Goal: Task Accomplishment & Management: Manage account settings

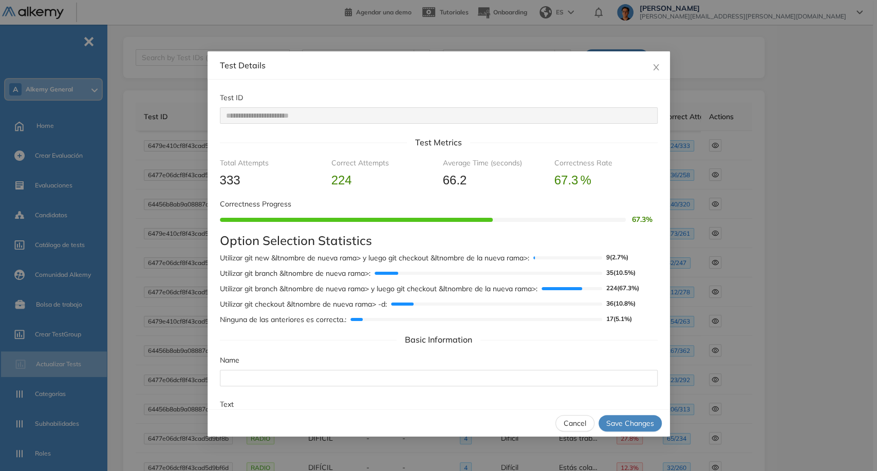
click at [581, 428] on span "Cancel" at bounding box center [574, 422] width 23 height 11
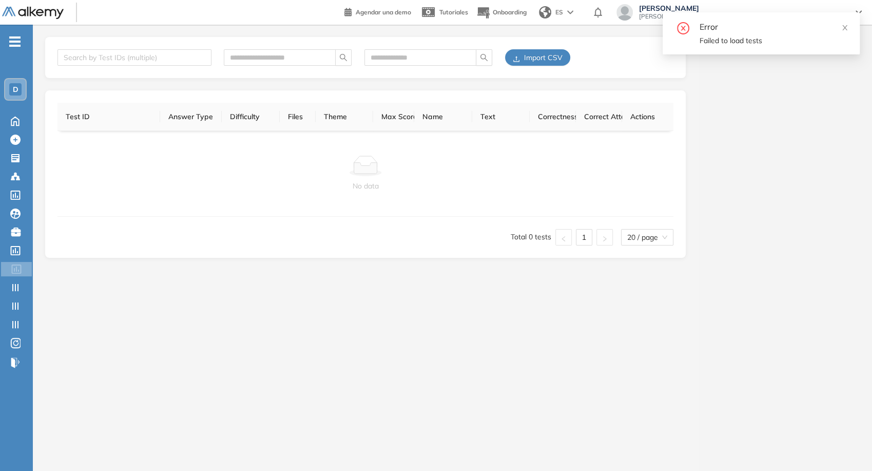
click at [51, 10] on img at bounding box center [33, 13] width 62 height 13
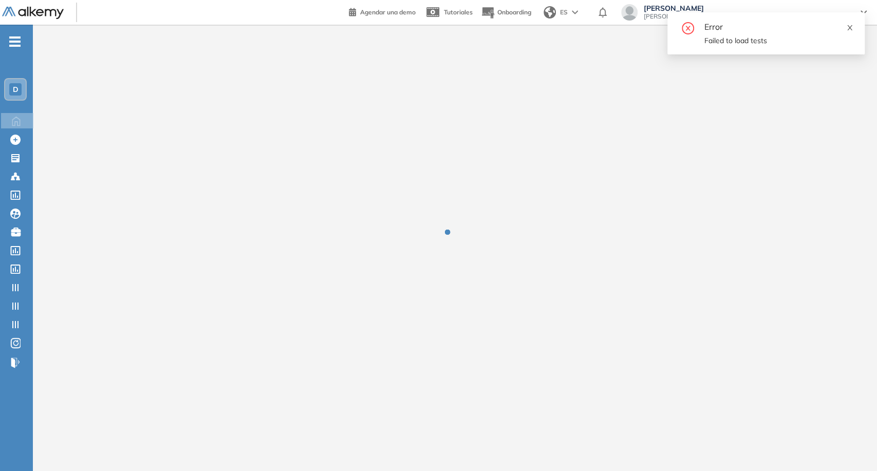
click at [849, 25] on icon "close" at bounding box center [849, 27] width 7 height 7
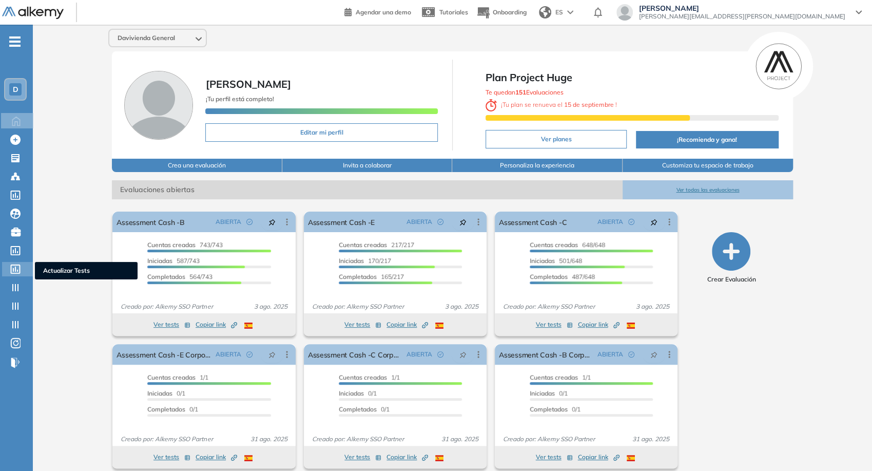
click at [16, 268] on icon at bounding box center [15, 268] width 10 height 9
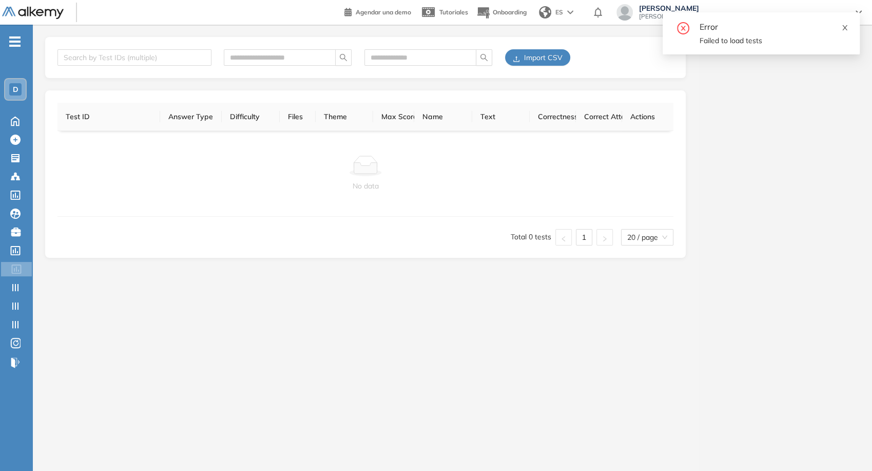
click at [842, 31] on link at bounding box center [845, 26] width 7 height 11
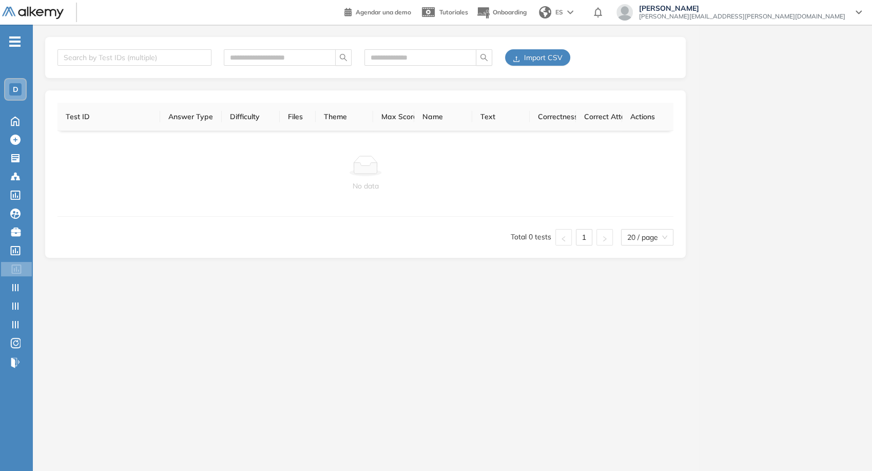
click at [846, 16] on div "Juan Carlos Ojeda juan.ojeda+davivienda@alkemy.org" at bounding box center [742, 12] width 219 height 16
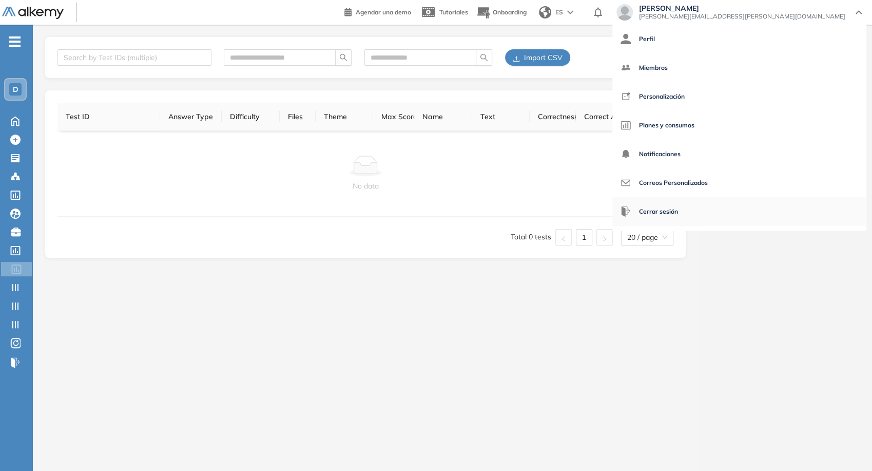
click at [678, 205] on span "Cerrar sesión" at bounding box center [658, 211] width 39 height 25
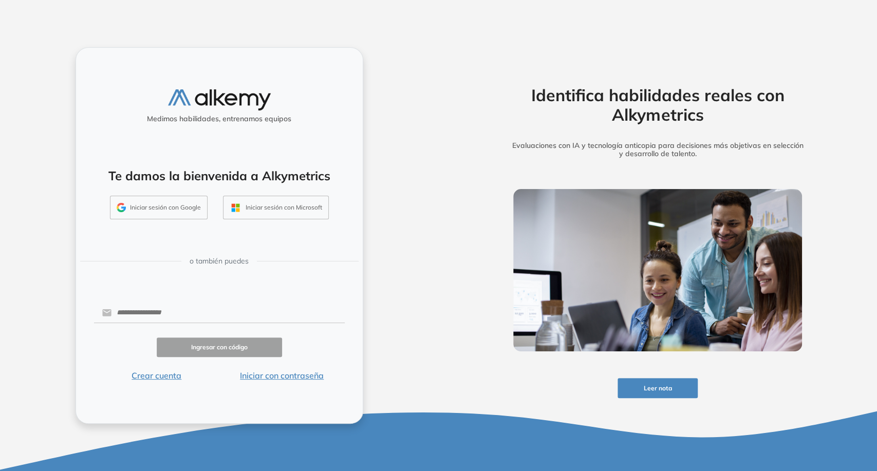
click at [163, 215] on button "Iniciar sesión con Google" at bounding box center [159, 208] width 98 height 24
